Goal: Task Accomplishment & Management: Complete application form

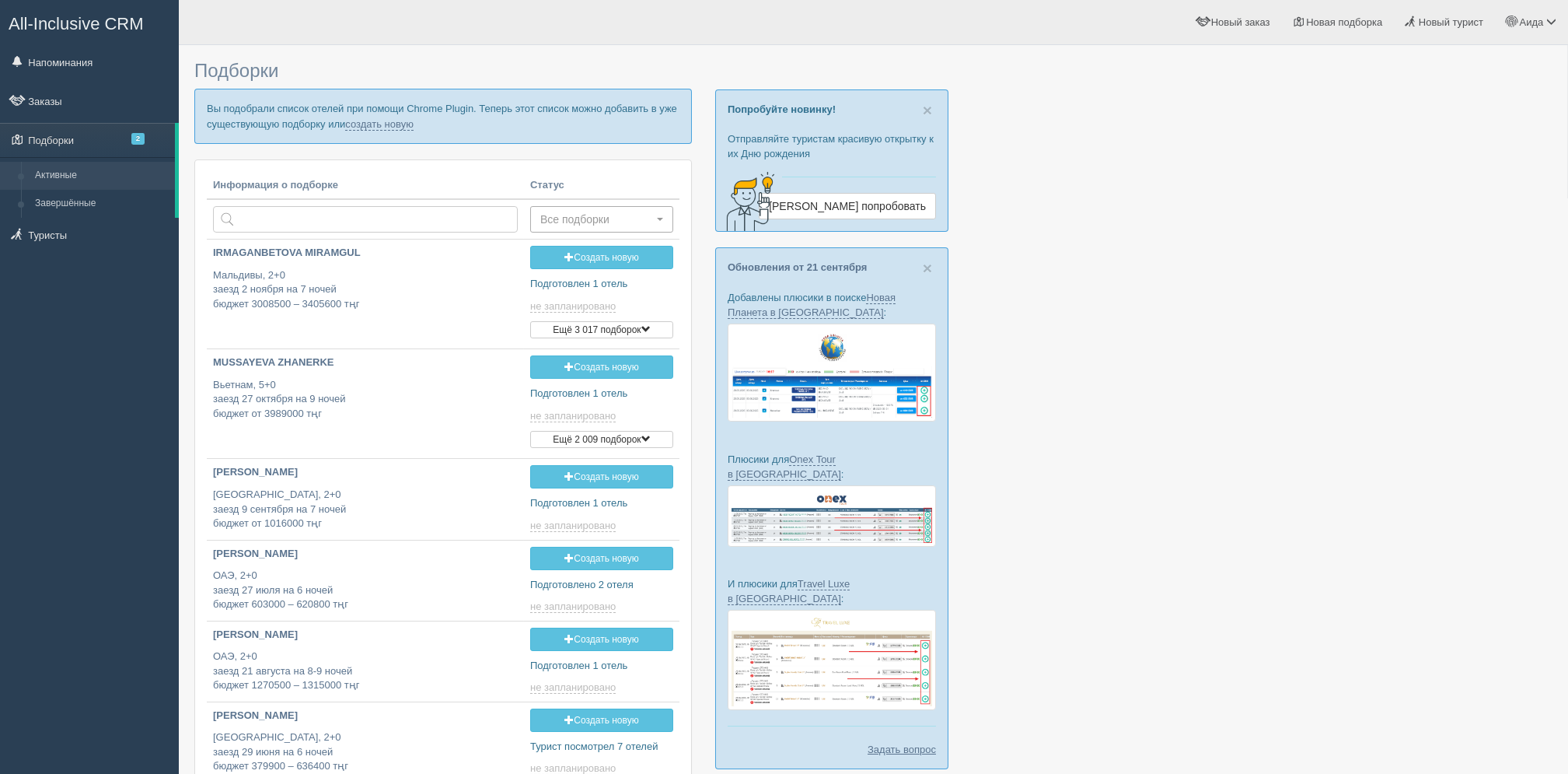
type input "2025-09-27 19:55"
click at [388, 123] on link "создать новую" at bounding box center [380, 124] width 69 height 12
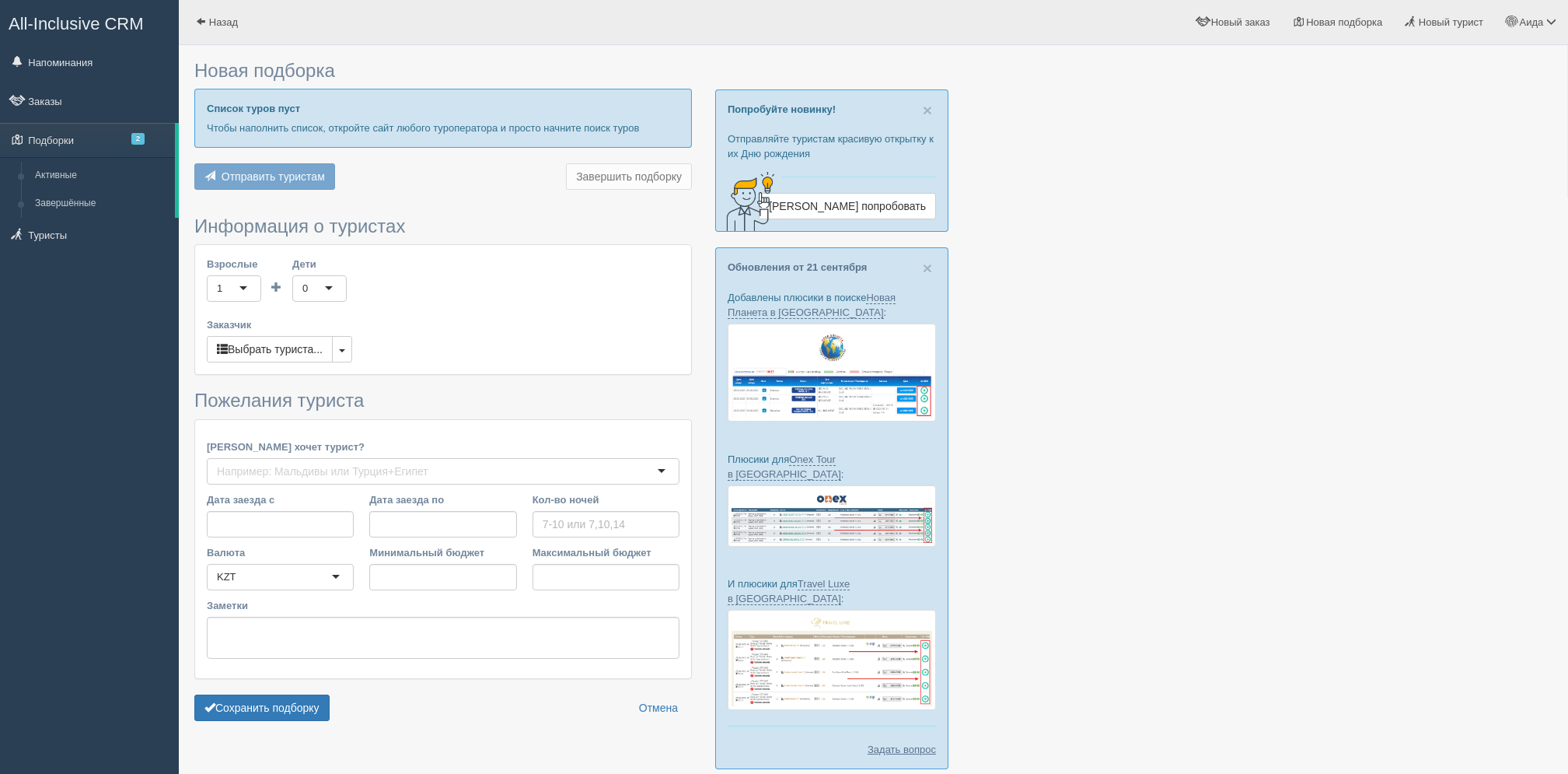
type input "7"
type input "1917900"
type input "2278100"
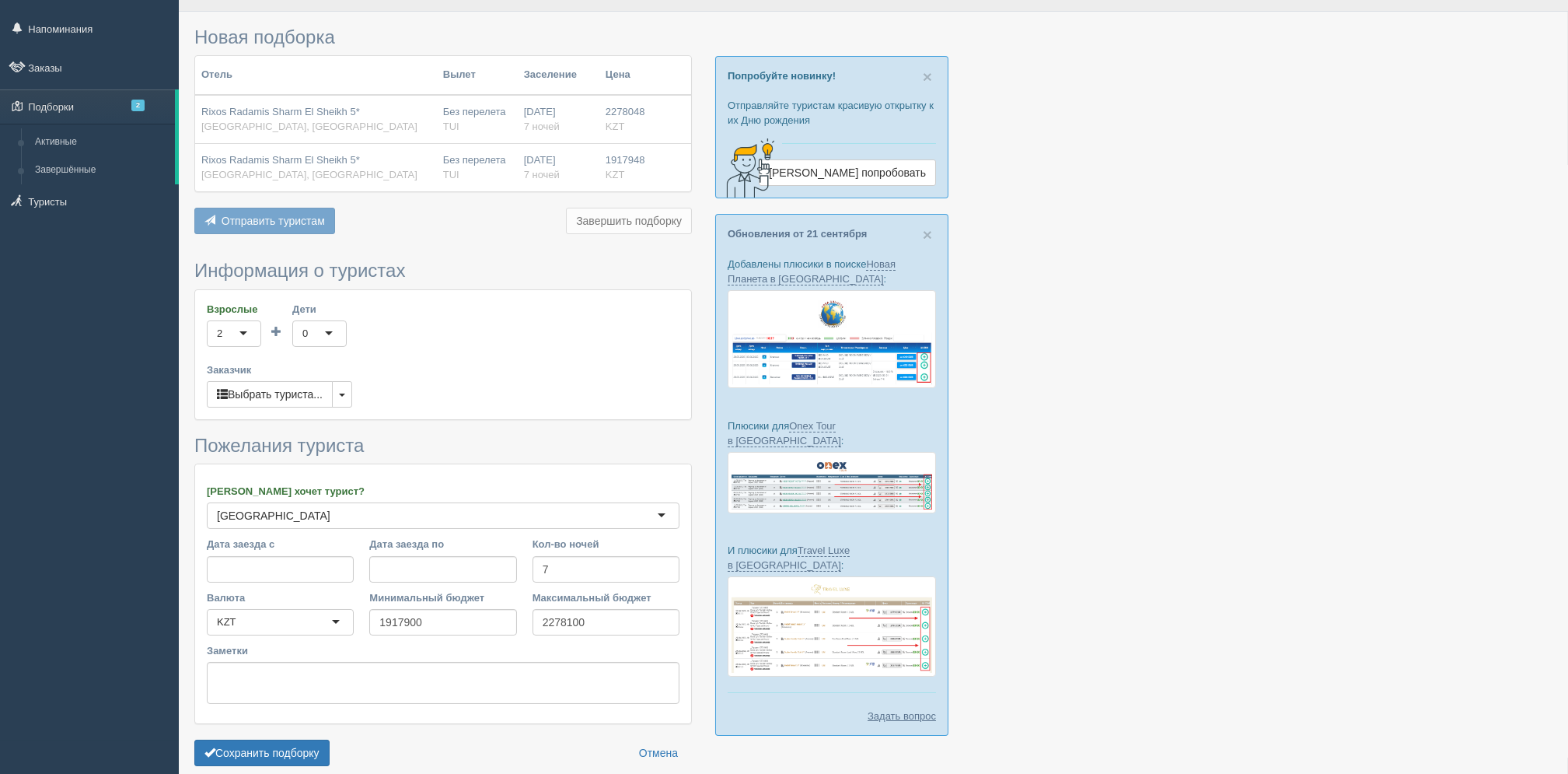
scroll to position [104, 0]
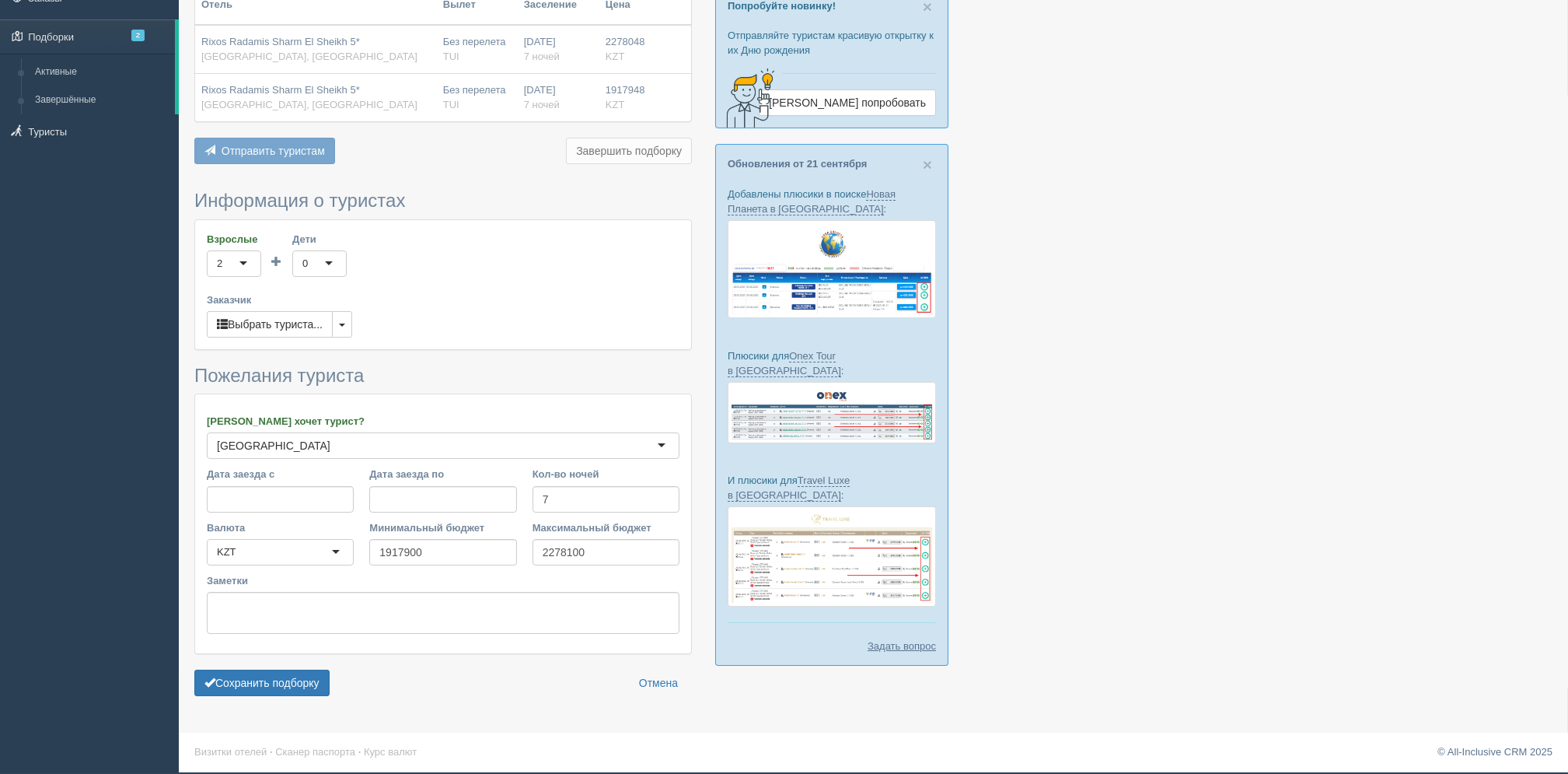
click at [273, 658] on form "Информация о туристах Взрослые 2 2 1 2 3 4 5 6 7 8 9 10 11 12 13 14 15 16 17 18…" at bounding box center [443, 447] width 498 height 513
click at [273, 673] on button "Сохранить подборку" at bounding box center [262, 682] width 135 height 27
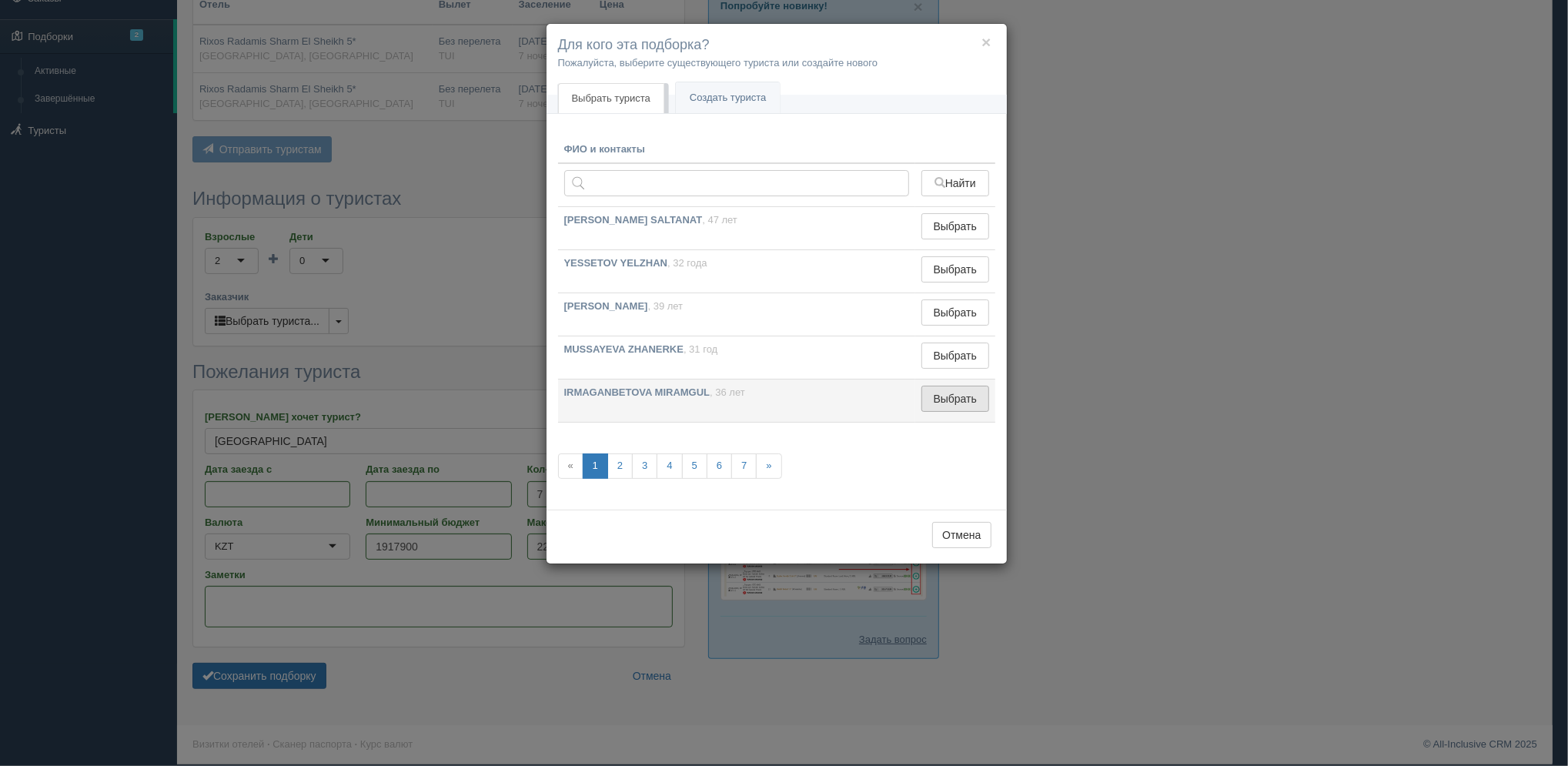
click at [944, 406] on button "Выбрать" at bounding box center [954, 398] width 67 height 27
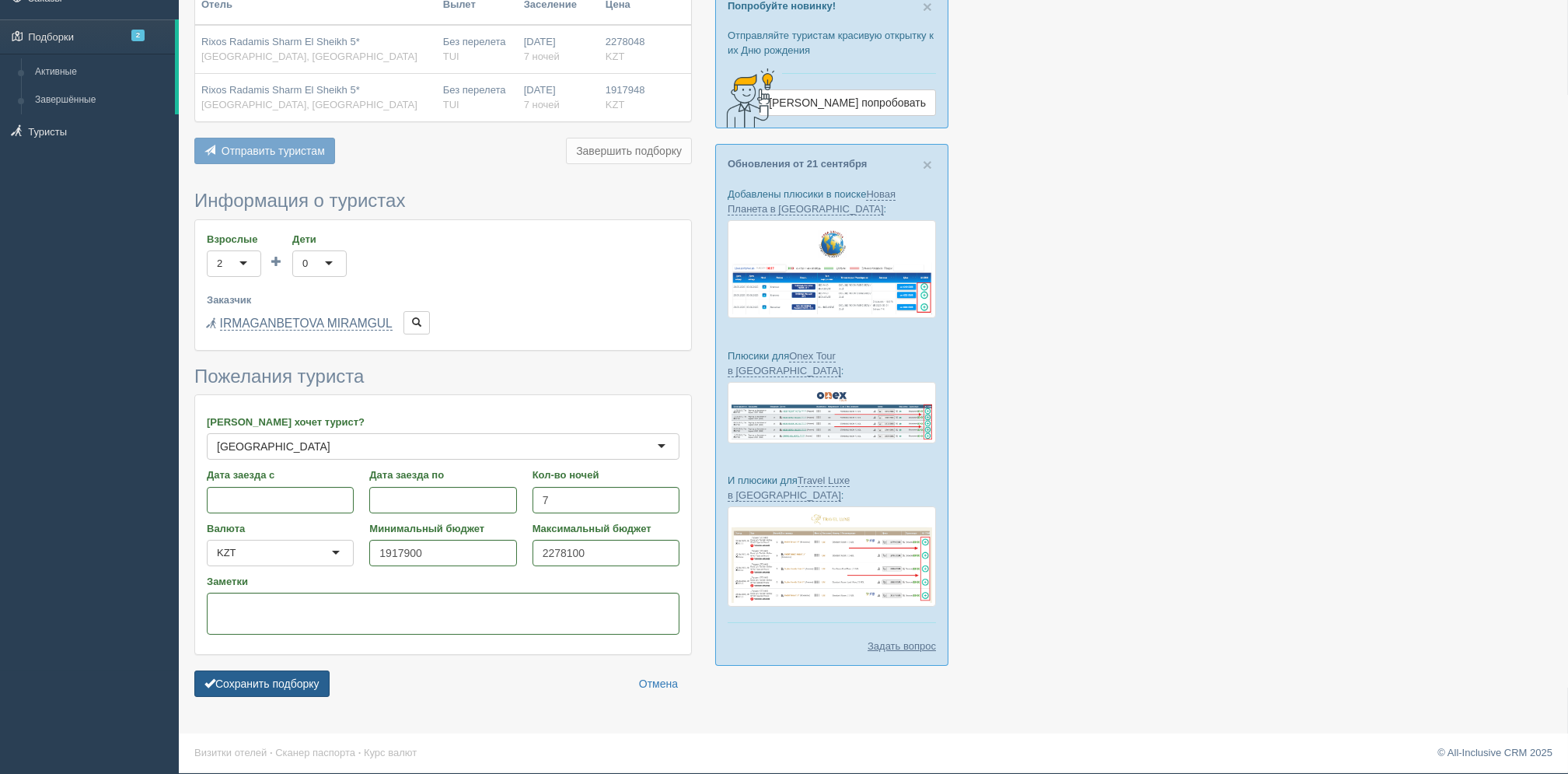
click at [317, 687] on button "Сохранить подборку" at bounding box center [262, 683] width 135 height 27
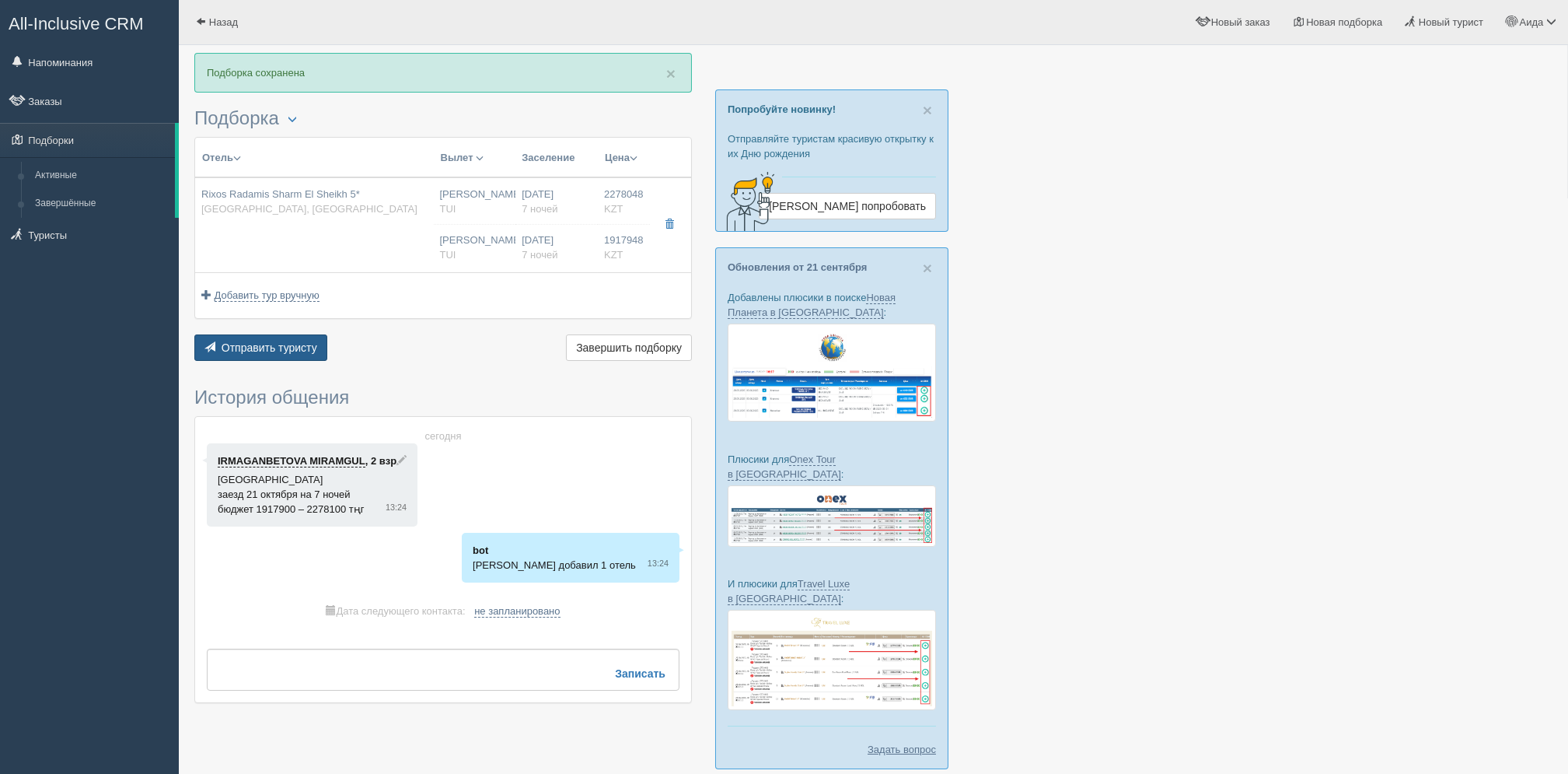
click at [292, 341] on span "Отправить туристу" at bounding box center [269, 347] width 95 height 12
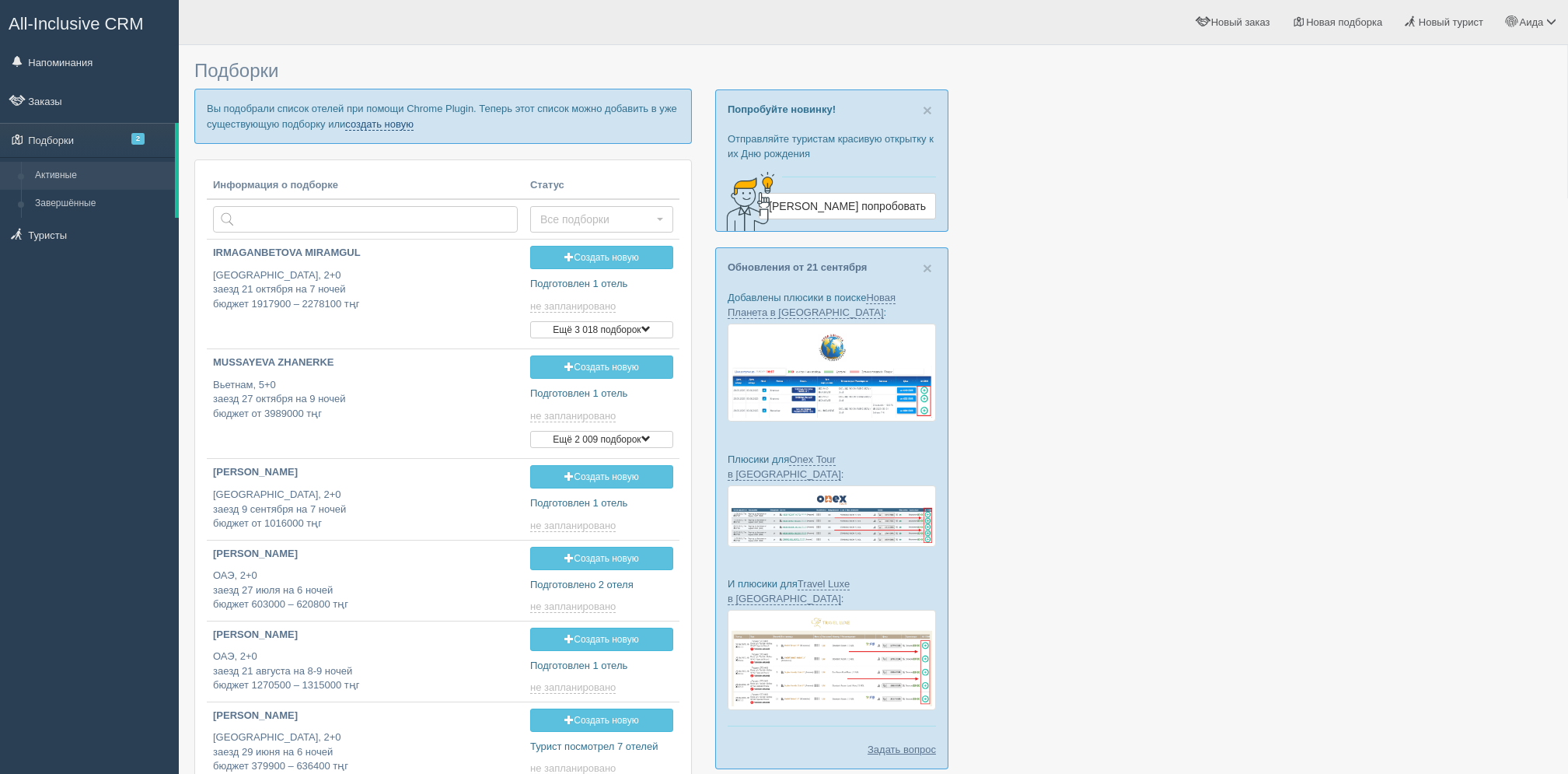
click at [406, 121] on link "создать новую" at bounding box center [380, 124] width 69 height 12
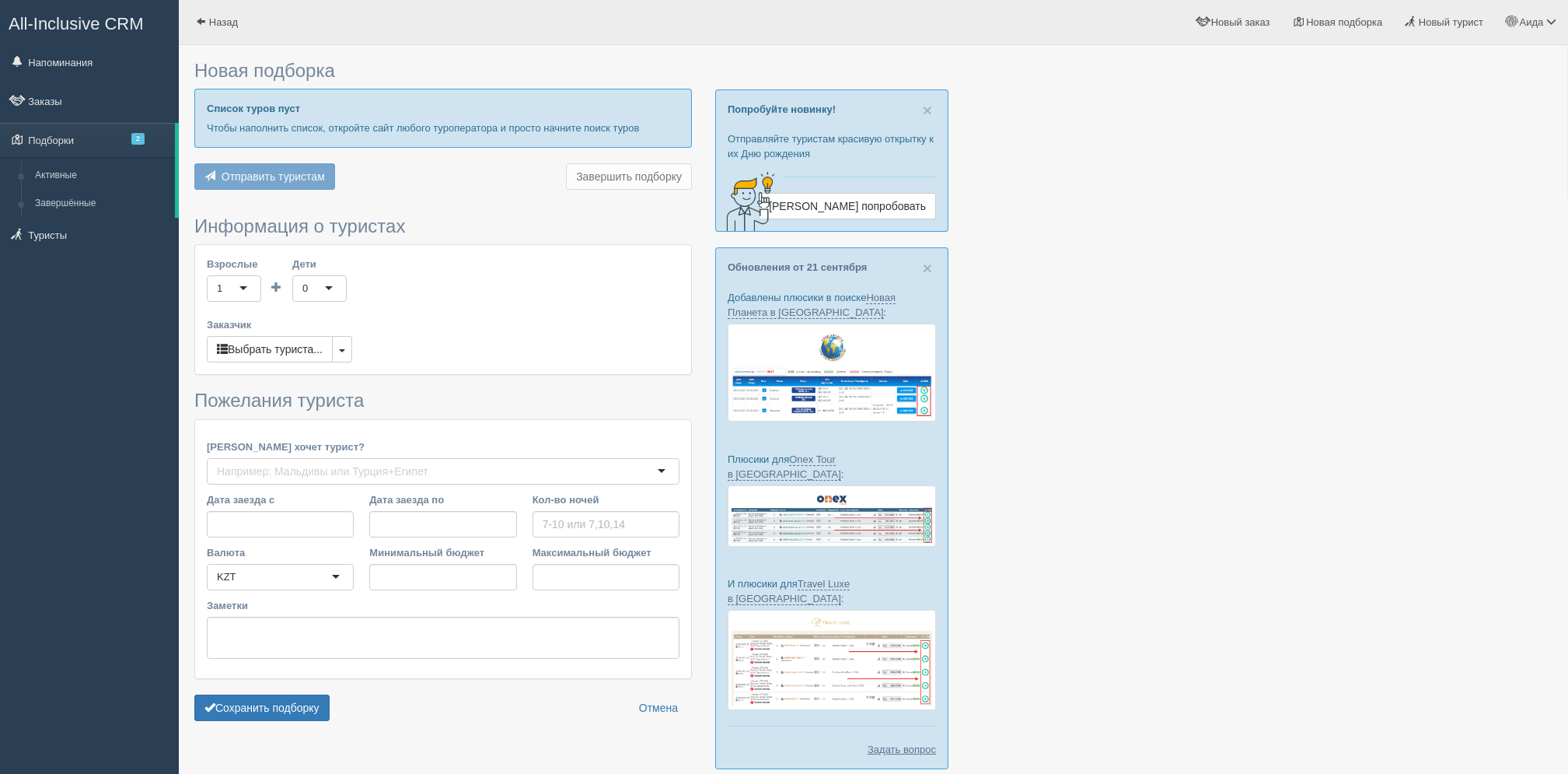
type input "11"
type input "2523400"
type input "3146200"
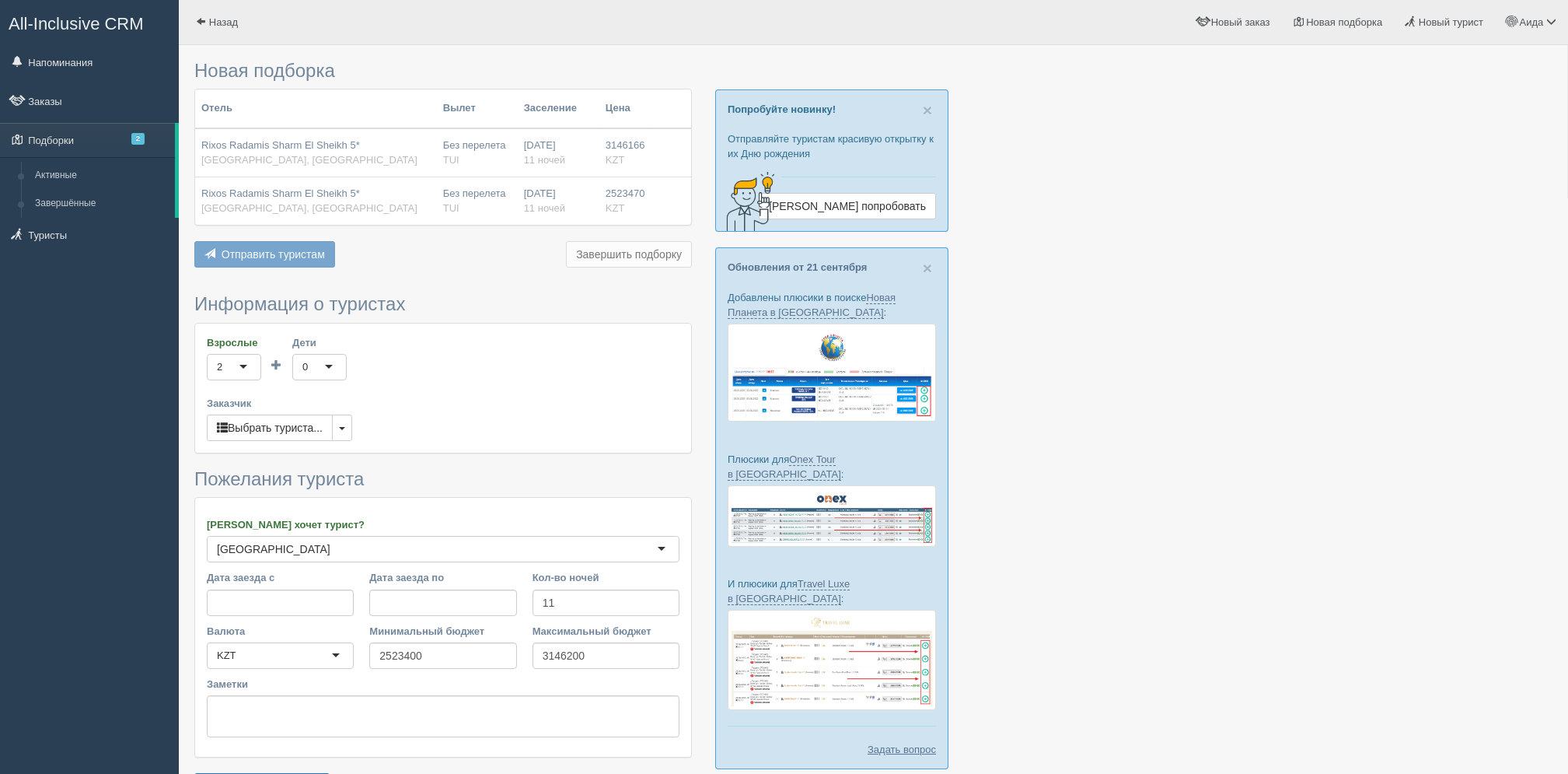
scroll to position [104, 0]
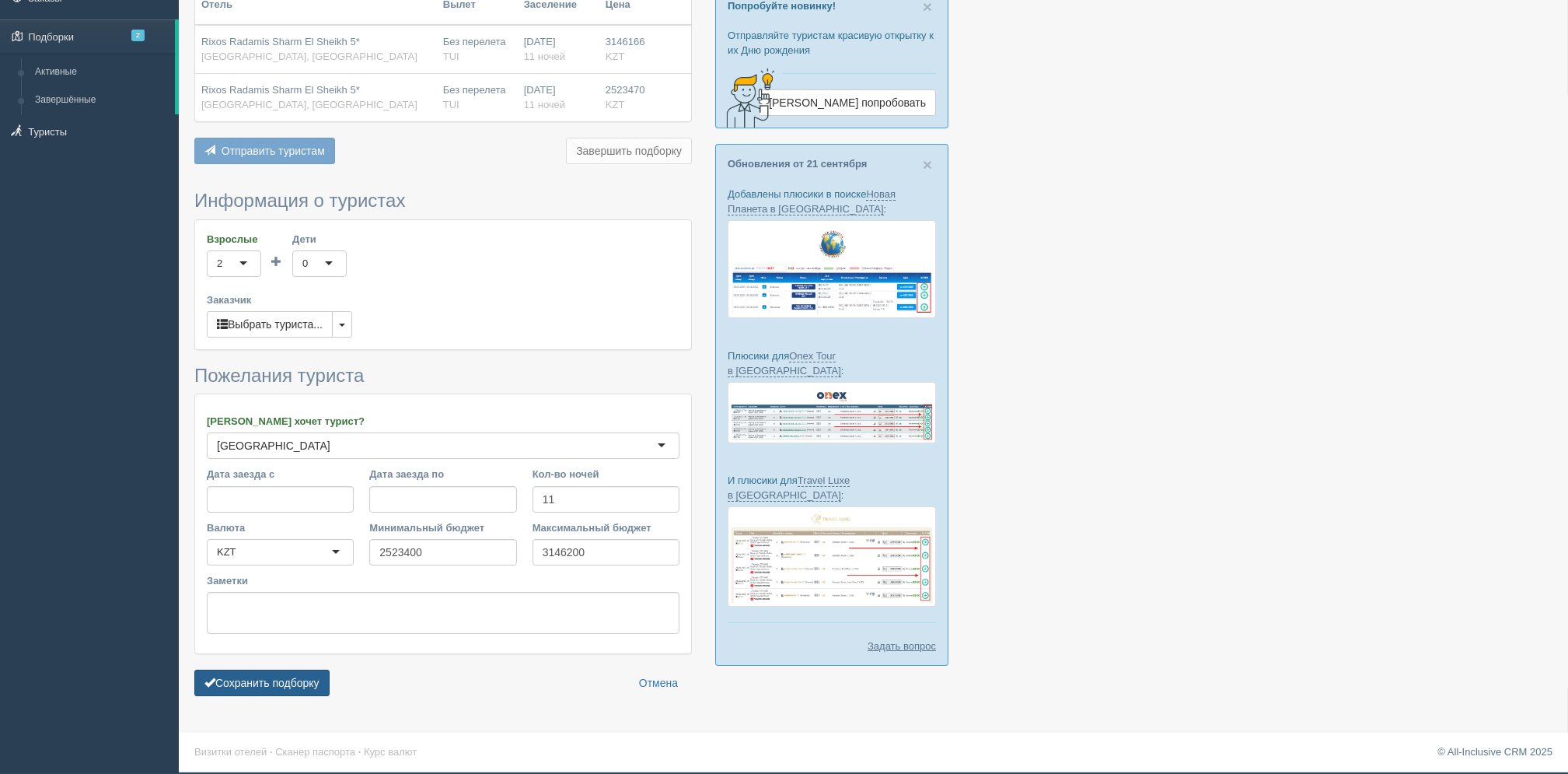
click at [266, 686] on button "Сохранить подборку" at bounding box center [262, 682] width 135 height 27
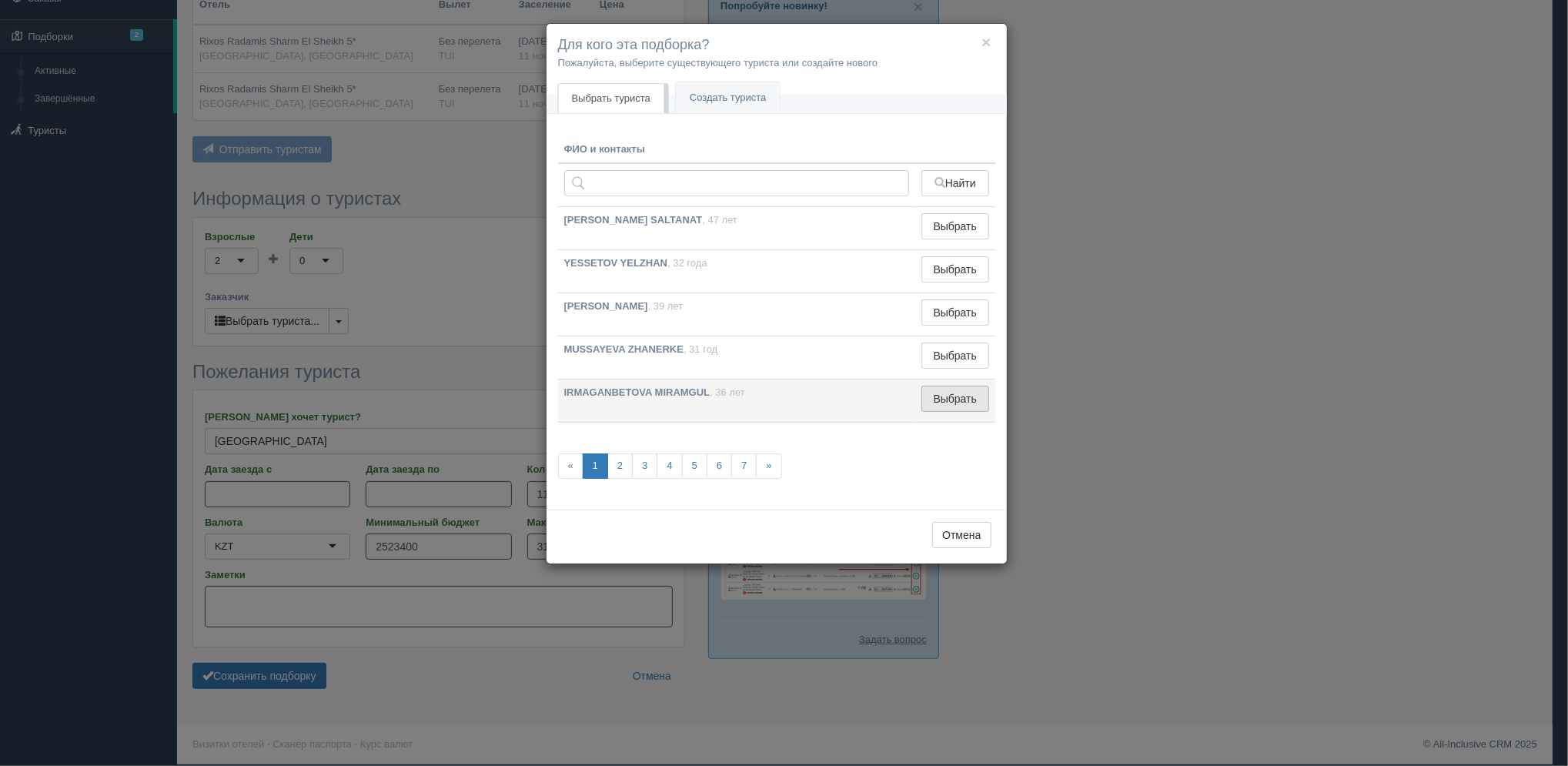
click at [943, 390] on button "Выбрать" at bounding box center [954, 398] width 67 height 27
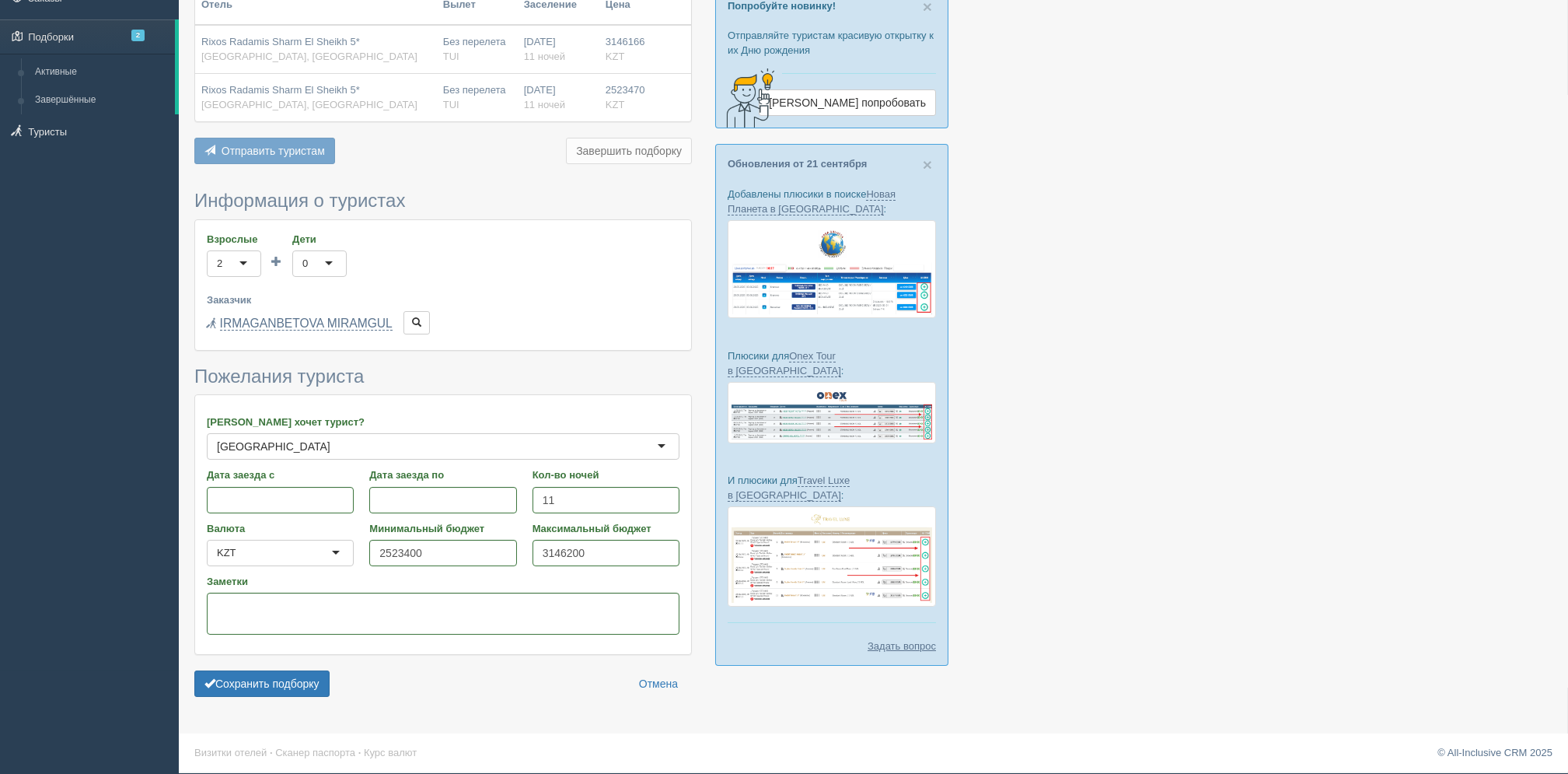
click at [309, 699] on form "Информация о туристах Взрослые 2 2 1 2 3 4 5 6 7 8 9 10 11 12 13 14 15 16 17 18…" at bounding box center [443, 448] width 498 height 514
click at [307, 692] on button "Сохранить подборку" at bounding box center [262, 683] width 135 height 27
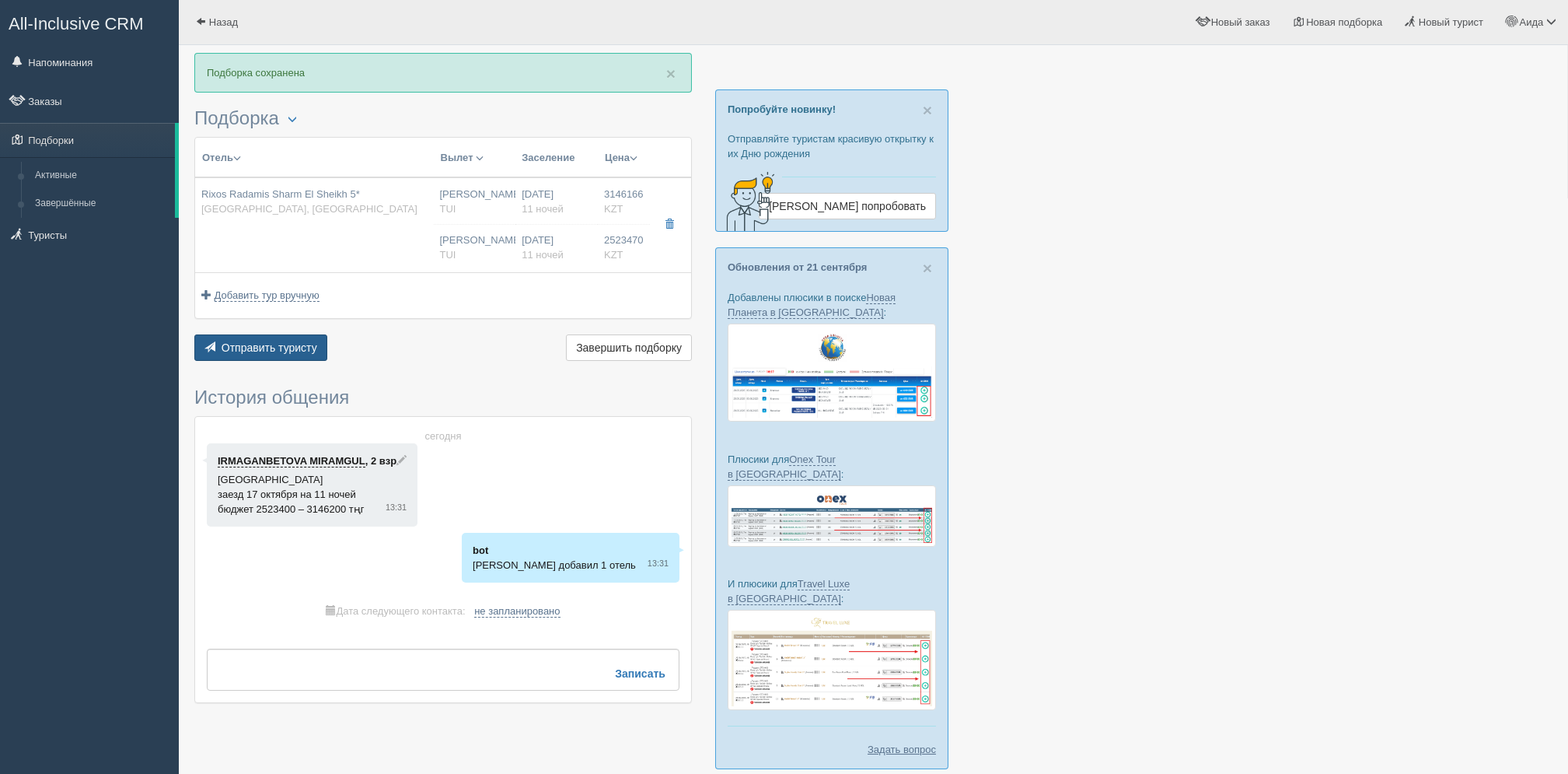
click at [322, 346] on button "Отправить туристу Отправить" at bounding box center [260, 348] width 133 height 27
